Goal: Use online tool/utility: Utilize a website feature to perform a specific function

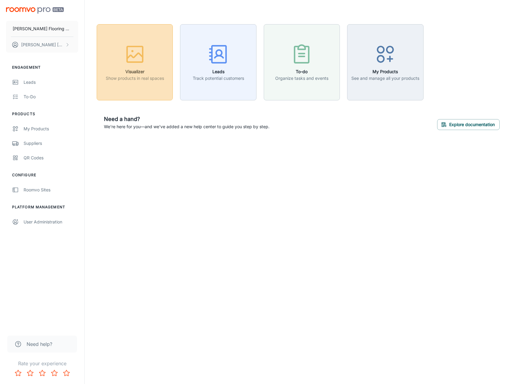
click at [137, 93] on button "Visualizer Show products in real spaces" at bounding box center [135, 62] width 76 height 76
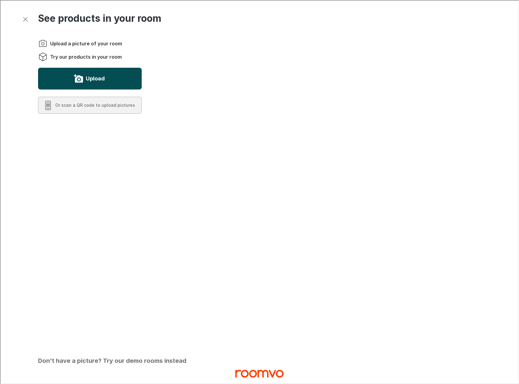
click at [101, 82] on label "Upload" at bounding box center [94, 78] width 19 height 10
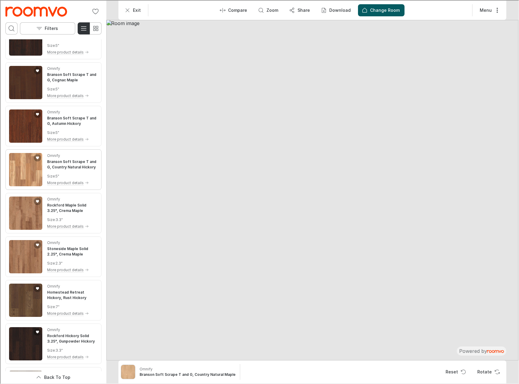
scroll to position [121, 0]
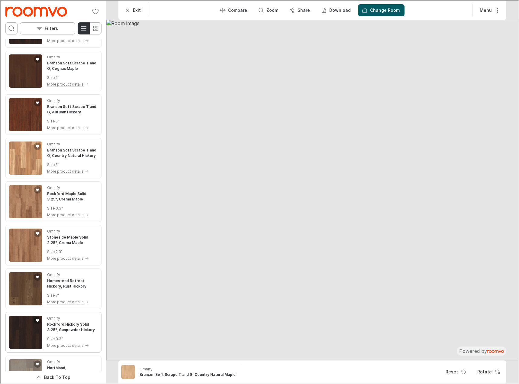
click at [10, 337] on img "Product catalog" at bounding box center [24, 331] width 33 height 33
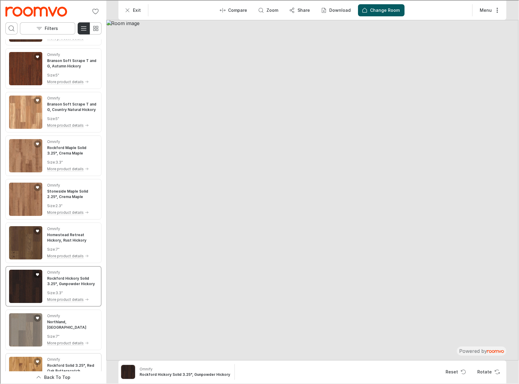
scroll to position [302, 0]
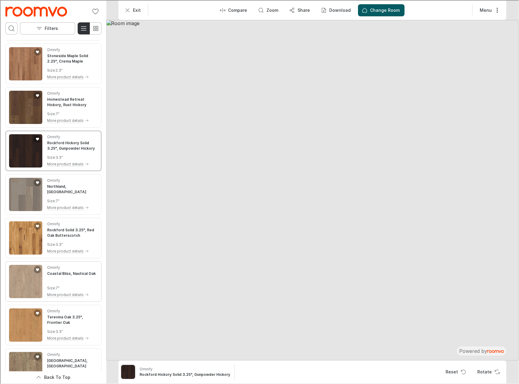
click at [27, 286] on img "See Coastal Bliss, Nautical Oak in the room" at bounding box center [24, 280] width 33 height 33
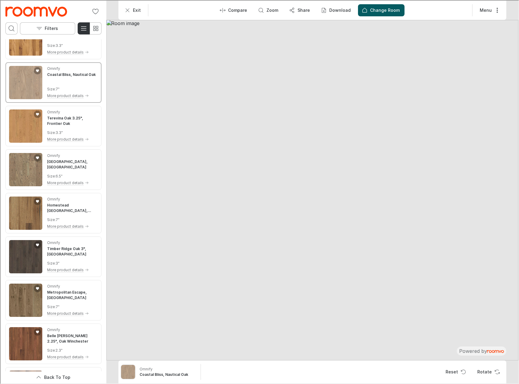
scroll to position [513, 0]
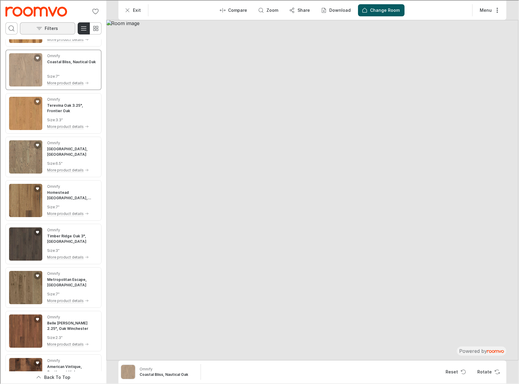
click at [60, 27] on button "Filters" at bounding box center [46, 28] width 55 height 12
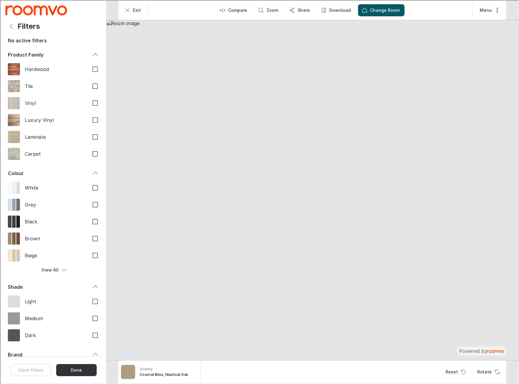
scroll to position [0, 0]
click at [94, 120] on input "Luxury Vinyl" at bounding box center [94, 119] width 13 height 13
checkbox input "true"
drag, startPoint x: 91, startPoint y: 257, endPoint x: 93, endPoint y: 240, distance: 17.0
click at [91, 257] on input "Beige" at bounding box center [94, 254] width 13 height 13
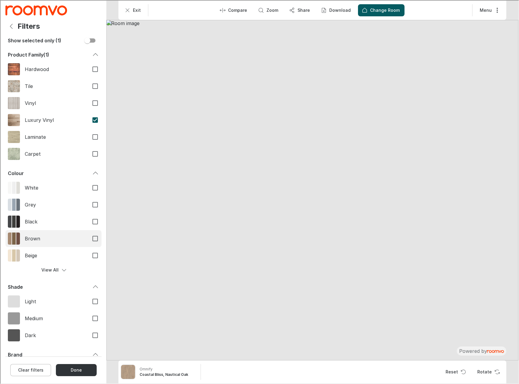
checkbox input "true"
click at [91, 185] on input "White" at bounding box center [94, 187] width 13 height 13
checkbox input "true"
click at [56, 268] on button "View All" at bounding box center [53, 269] width 96 height 12
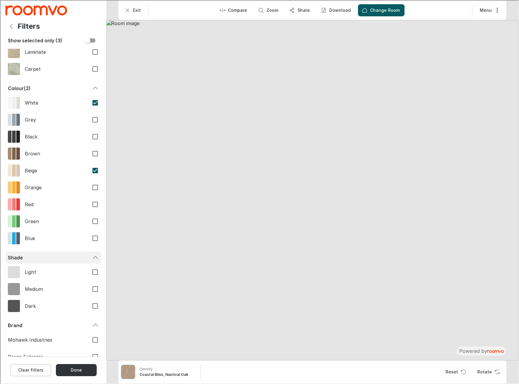
scroll to position [111, 0]
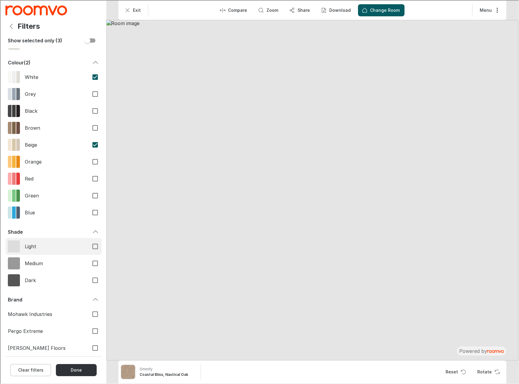
click at [89, 245] on input "Light" at bounding box center [94, 245] width 13 height 13
checkbox input "true"
click at [76, 370] on button "Done" at bounding box center [75, 369] width 41 height 12
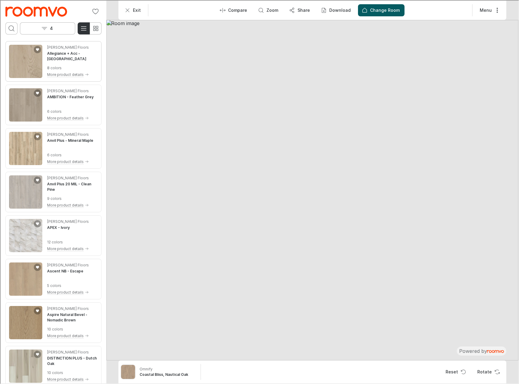
click at [19, 57] on img "See Allegiance + Acc in the room" at bounding box center [24, 60] width 33 height 33
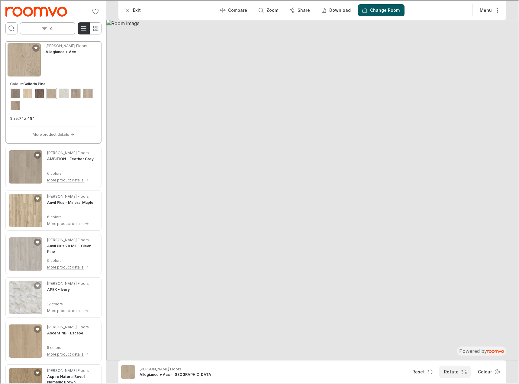
click at [455, 372] on button "Rotate" at bounding box center [454, 371] width 31 height 12
drag, startPoint x: 406, startPoint y: 239, endPoint x: 372, endPoint y: 234, distance: 34.2
click at [372, 234] on img at bounding box center [312, 189] width 412 height 340
click at [33, 212] on img "See Anvil Plus in the room" at bounding box center [24, 209] width 33 height 33
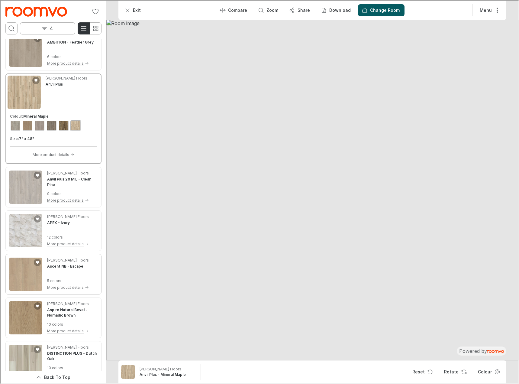
scroll to position [91, 0]
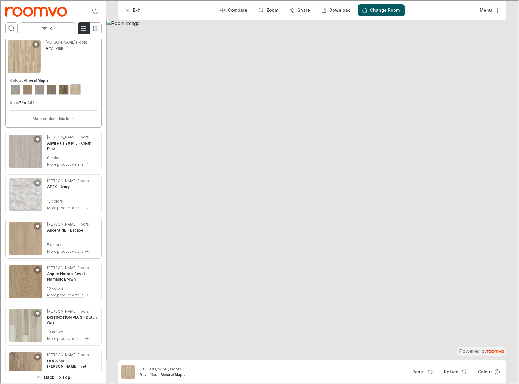
click at [25, 239] on img "See Ascent NB in the room" at bounding box center [24, 237] width 33 height 33
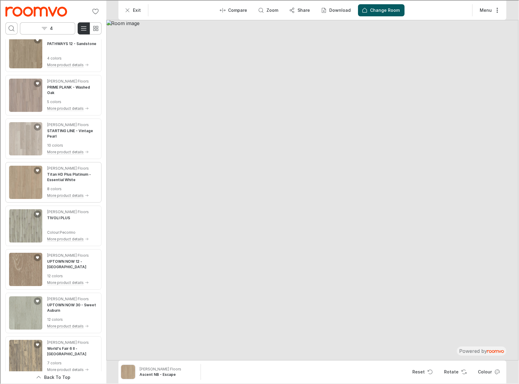
scroll to position [1199, 0]
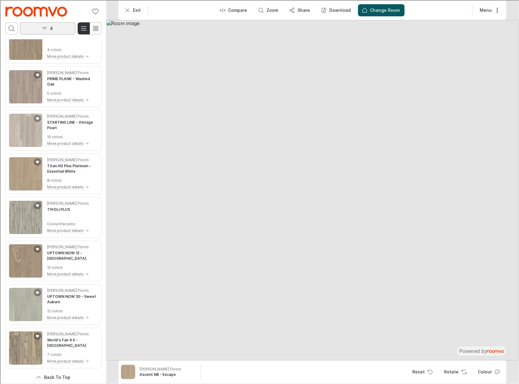
click at [49, 28] on p "4" at bounding box center [50, 28] width 3 height 6
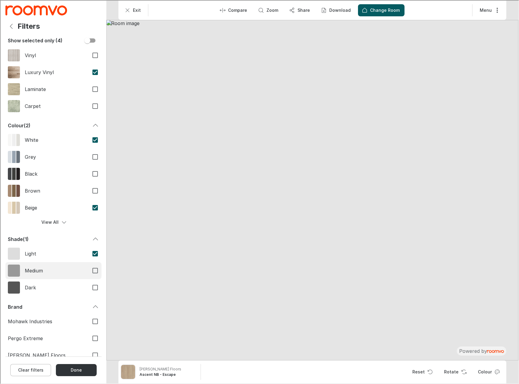
scroll to position [55, 0]
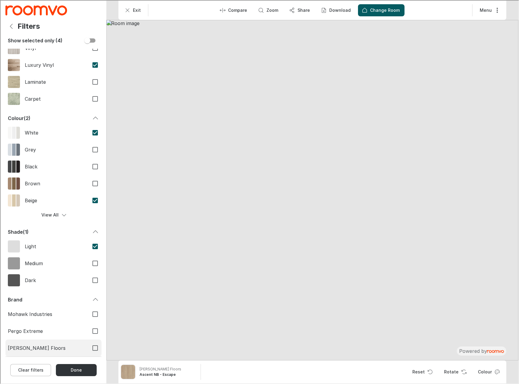
click at [90, 348] on input "[PERSON_NAME] Floors" at bounding box center [94, 347] width 13 height 13
checkbox input "true"
click at [92, 330] on input "Pergo Extreme" at bounding box center [94, 330] width 13 height 13
checkbox input "true"
click at [92, 313] on input "Mohawk Industries" at bounding box center [94, 313] width 13 height 13
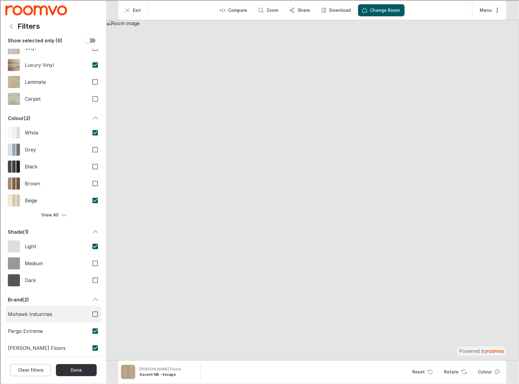
checkbox input "true"
click at [84, 368] on button "Done" at bounding box center [75, 369] width 41 height 12
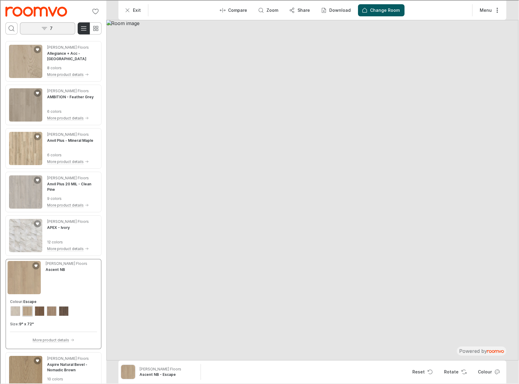
click at [39, 25] on button "7" at bounding box center [46, 28] width 55 height 12
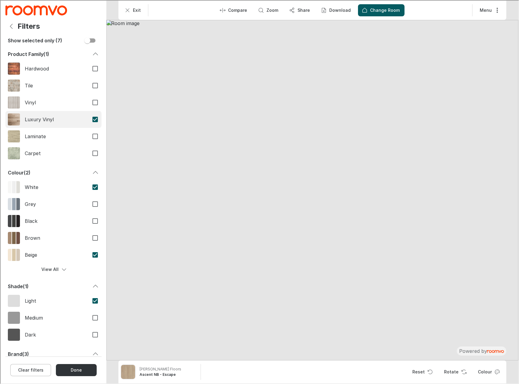
scroll to position [0, 0]
click at [10, 27] on icon "Back" at bounding box center [10, 25] width 7 height 7
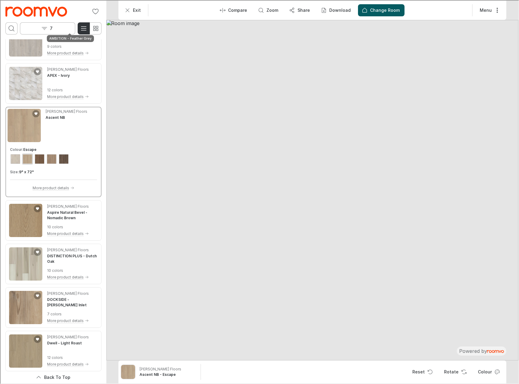
scroll to position [211, 0]
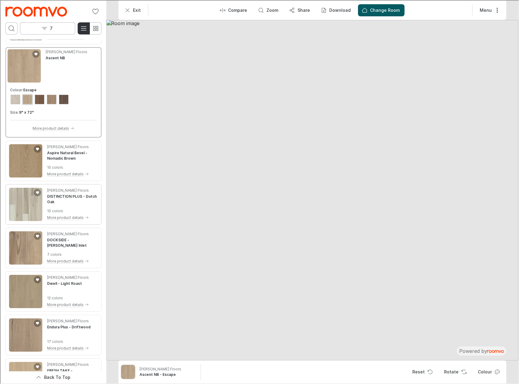
click at [31, 213] on img "See DISTINCTION PLUS in the room" at bounding box center [24, 203] width 33 height 33
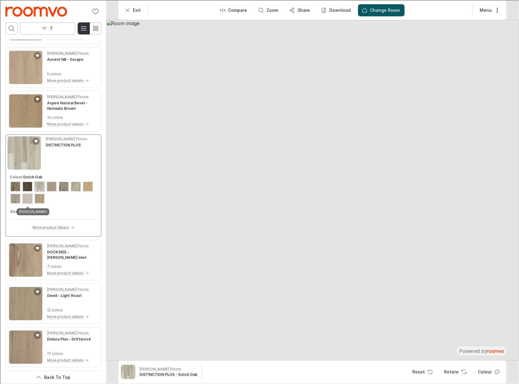
click at [25, 199] on div "View color format Misty Grey" at bounding box center [27, 198] width 10 height 10
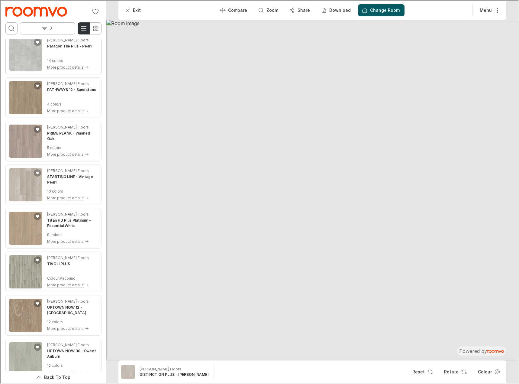
scroll to position [1151, 0]
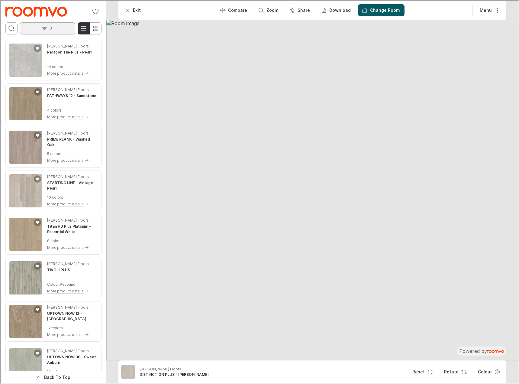
click at [67, 29] on button "7" at bounding box center [46, 28] width 55 height 12
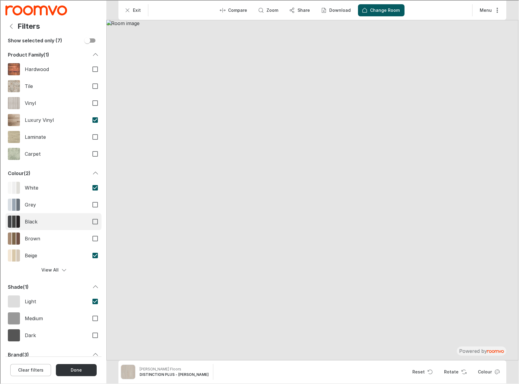
scroll to position [55, 0]
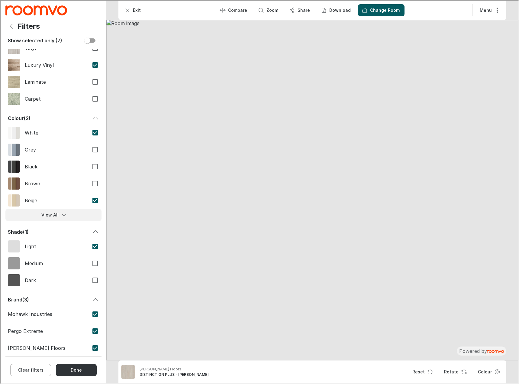
click at [53, 209] on button "View All" at bounding box center [53, 214] width 96 height 12
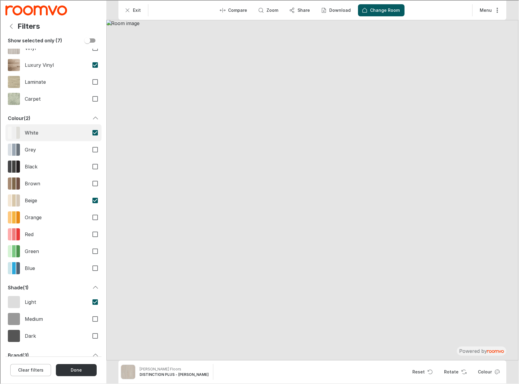
click at [90, 133] on input "White" at bounding box center [94, 132] width 13 height 13
checkbox input "false"
click at [69, 370] on button "Done" at bounding box center [75, 369] width 41 height 12
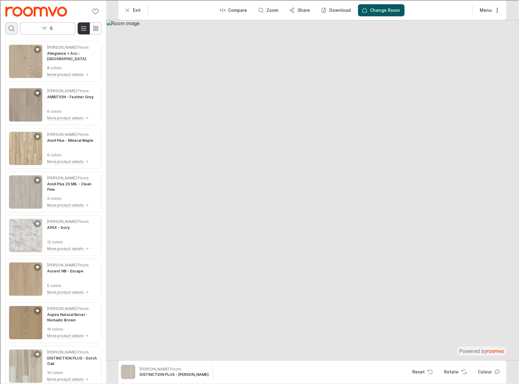
click at [8, 24] on icon "Open search box" at bounding box center [10, 27] width 7 height 7
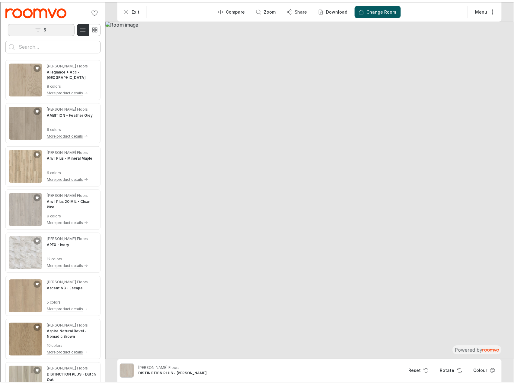
scroll to position [0, 0]
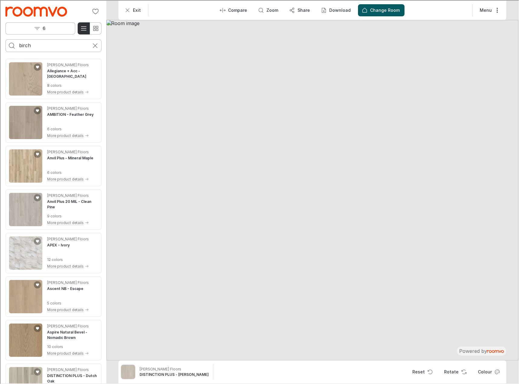
click at [5, 39] on button "Search for products" at bounding box center [11, 45] width 12 height 12
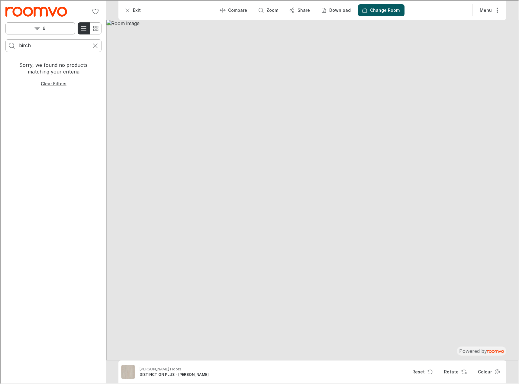
drag, startPoint x: 36, startPoint y: 46, endPoint x: -7, endPoint y: 37, distance: 43.8
click at [0, 37] on html "Roomvo visualizer 0 6 birch Sorry, we found no products matching your criteria …" at bounding box center [259, 191] width 518 height 382
type input "maple"
click at [5, 39] on button "Search for products" at bounding box center [11, 45] width 12 height 12
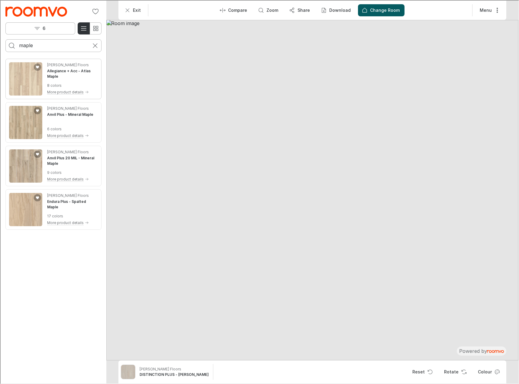
click at [24, 75] on img "See Allegiance + Acc in the room" at bounding box center [24, 78] width 33 height 33
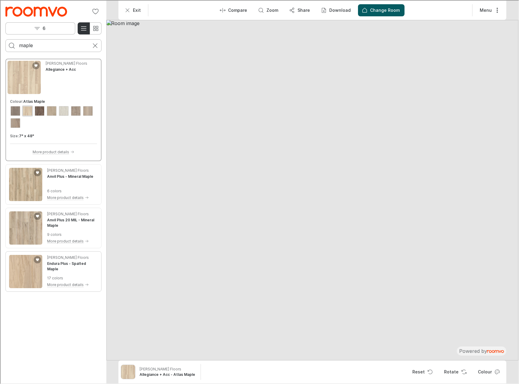
click at [18, 281] on img "See Endura Plus in the room" at bounding box center [24, 270] width 33 height 33
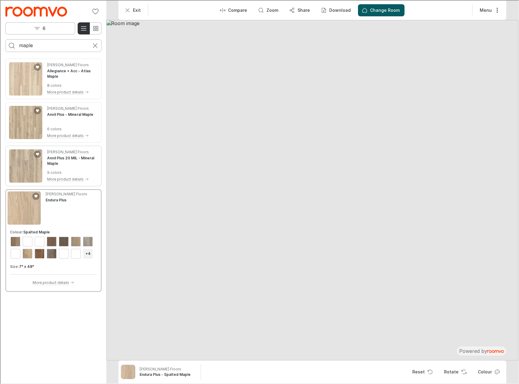
click at [22, 168] on img "See Anvil Plus 20 MIL in the room" at bounding box center [24, 165] width 33 height 33
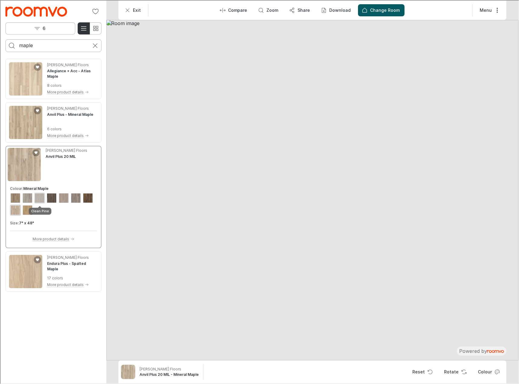
click at [37, 199] on div "View color format Clean Pine" at bounding box center [39, 197] width 10 height 10
click at [16, 125] on img "See Anvil Plus in the room" at bounding box center [24, 121] width 33 height 33
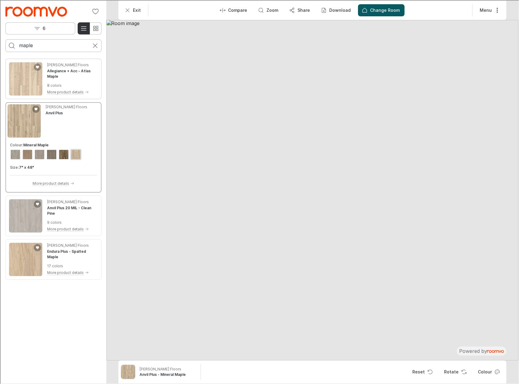
click at [27, 89] on img "See Allegiance + Acc in the room" at bounding box center [24, 78] width 33 height 33
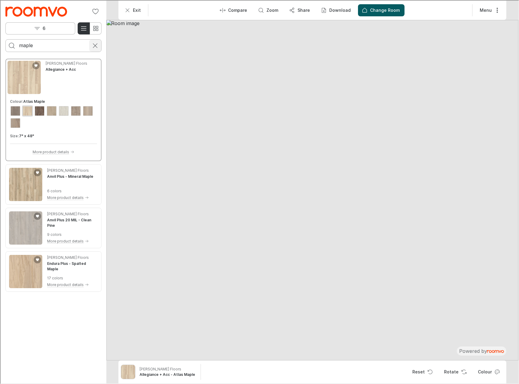
click at [94, 45] on icon "Cancel search" at bounding box center [94, 44] width 7 height 7
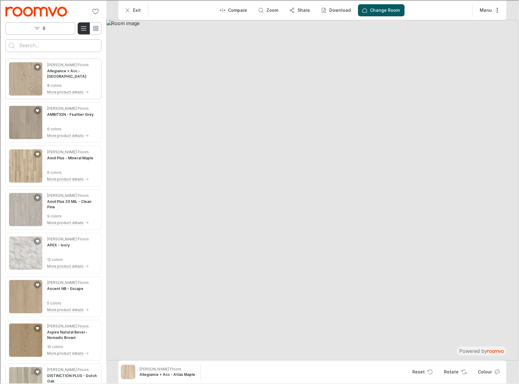
click at [35, 79] on img "See Allegiance + Acc in the room" at bounding box center [24, 78] width 33 height 33
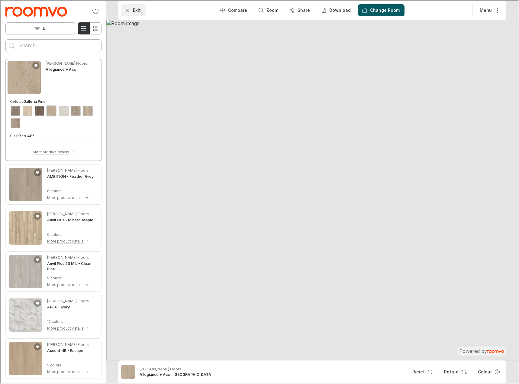
click at [135, 14] on button "Exit" at bounding box center [132, 10] width 25 height 12
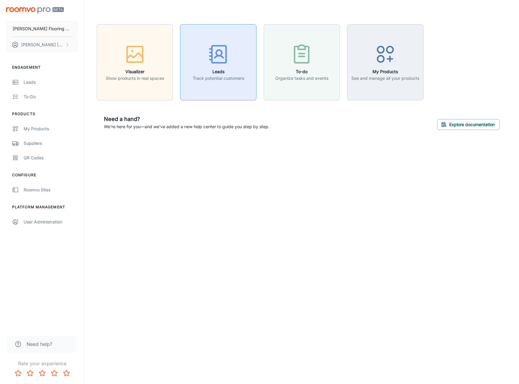
click at [206, 88] on button "Leads Track potential customers" at bounding box center [218, 62] width 76 height 76
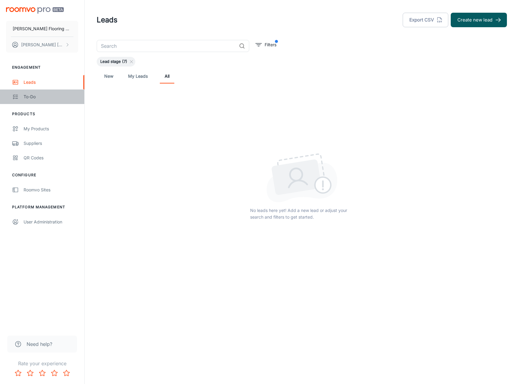
click at [30, 97] on div "To-do" at bounding box center [51, 96] width 55 height 7
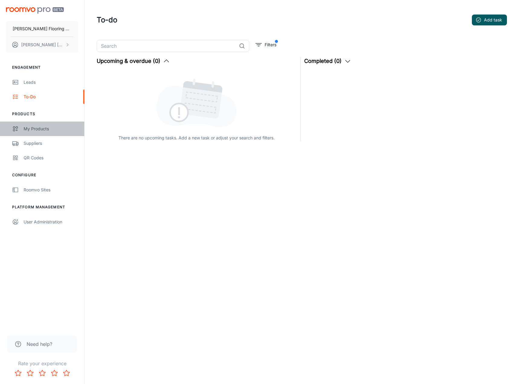
click at [41, 128] on div "My Products" at bounding box center [51, 128] width 55 height 7
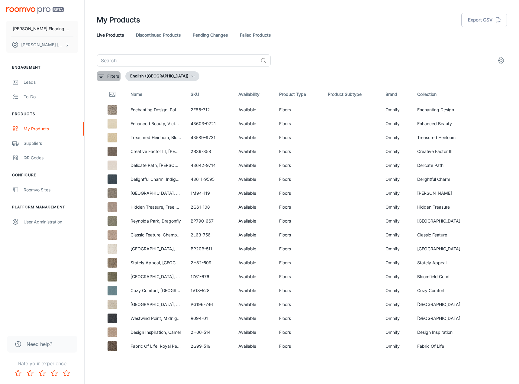
click at [107, 80] on button "Filters" at bounding box center [109, 76] width 24 height 10
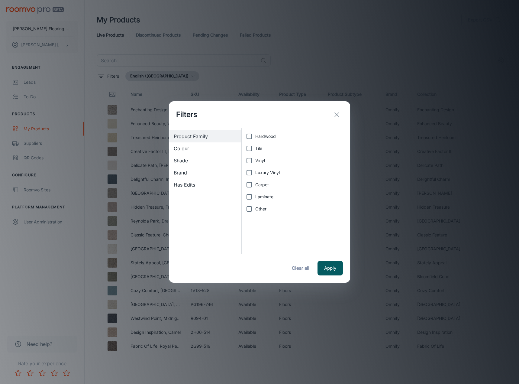
click at [337, 115] on line "exit" at bounding box center [337, 114] width 4 height 4
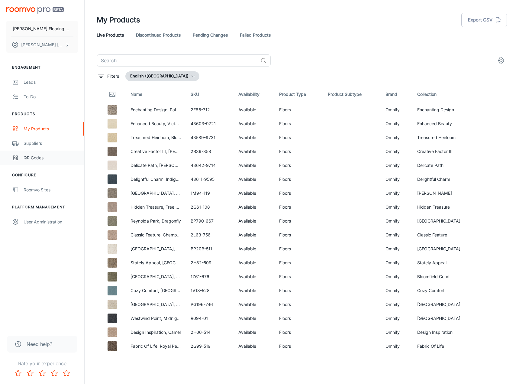
click at [31, 159] on div "QR Codes" at bounding box center [51, 157] width 55 height 7
